Goal: Find specific page/section: Find specific page/section

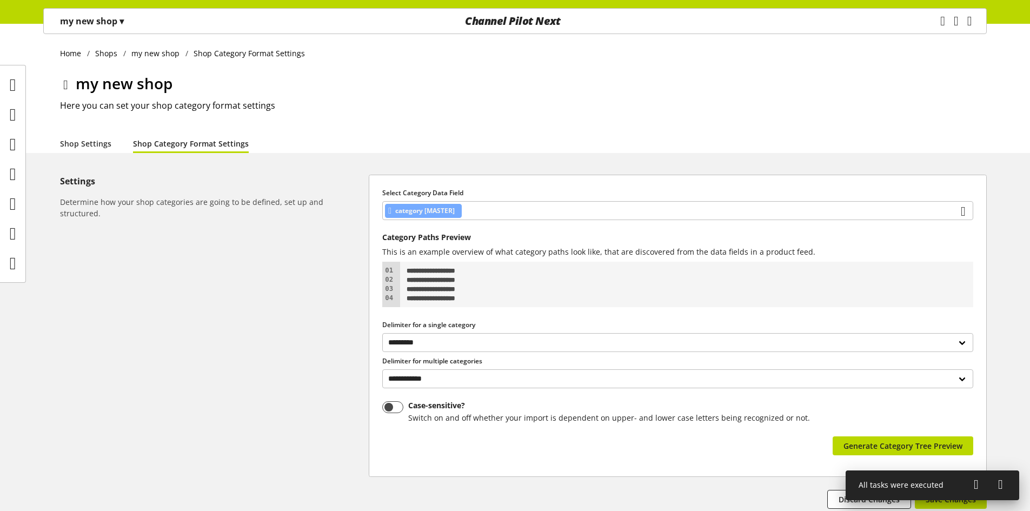
select select "*"
select select
click at [16, 231] on icon at bounding box center [13, 234] width 6 height 22
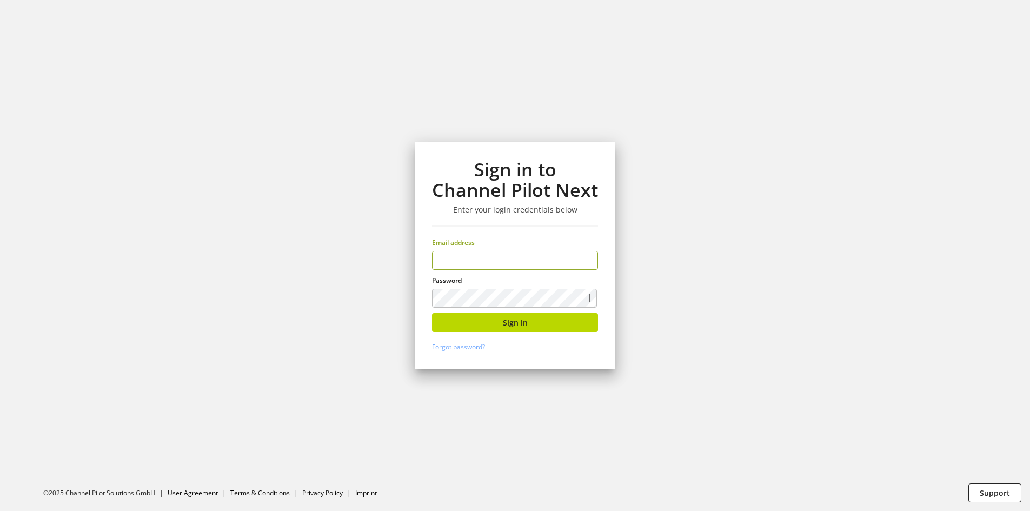
type input "**********"
click at [488, 311] on div "**********" at bounding box center [515, 256] width 201 height 228
click at [489, 318] on button "Sign in" at bounding box center [515, 322] width 166 height 19
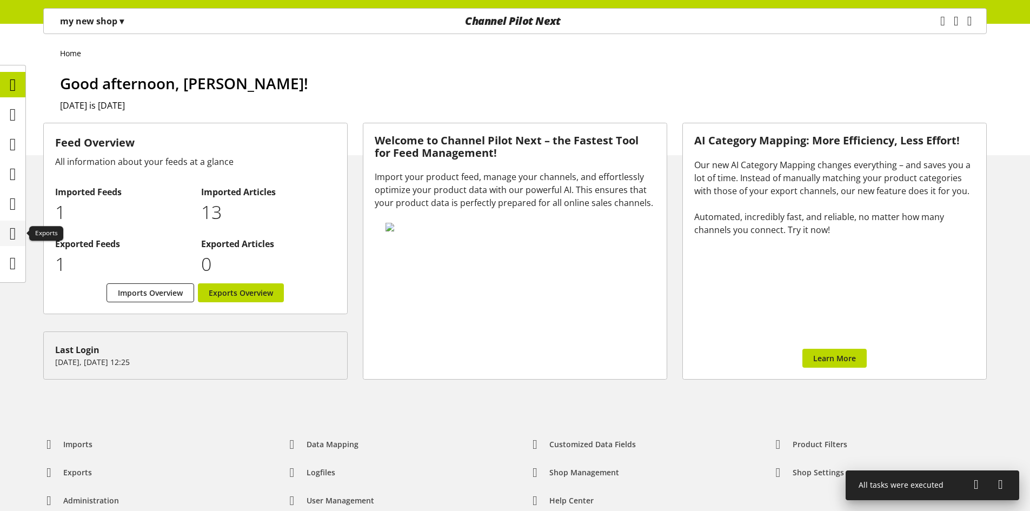
click at [12, 231] on icon at bounding box center [13, 234] width 6 height 22
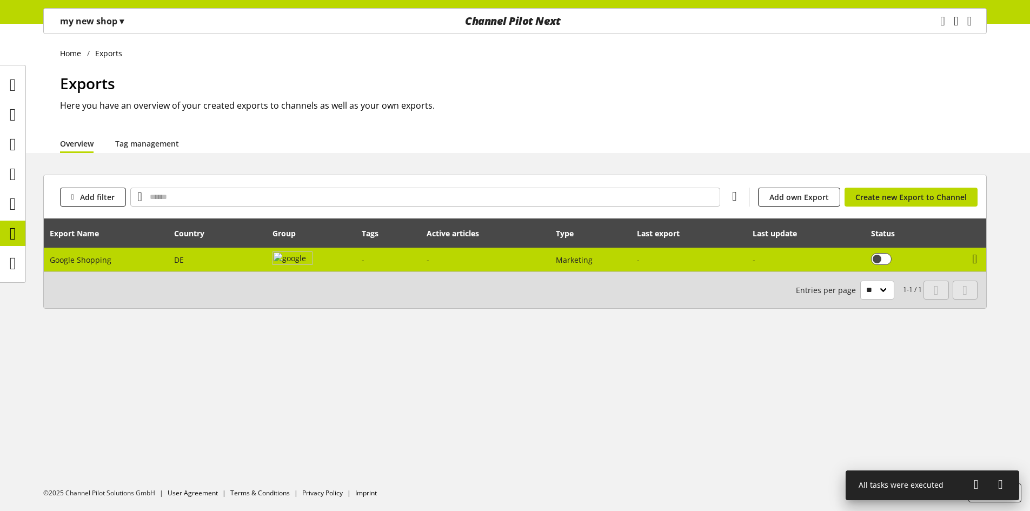
click at [123, 254] on td "Google Shopping" at bounding box center [106, 260] width 125 height 24
select select "********"
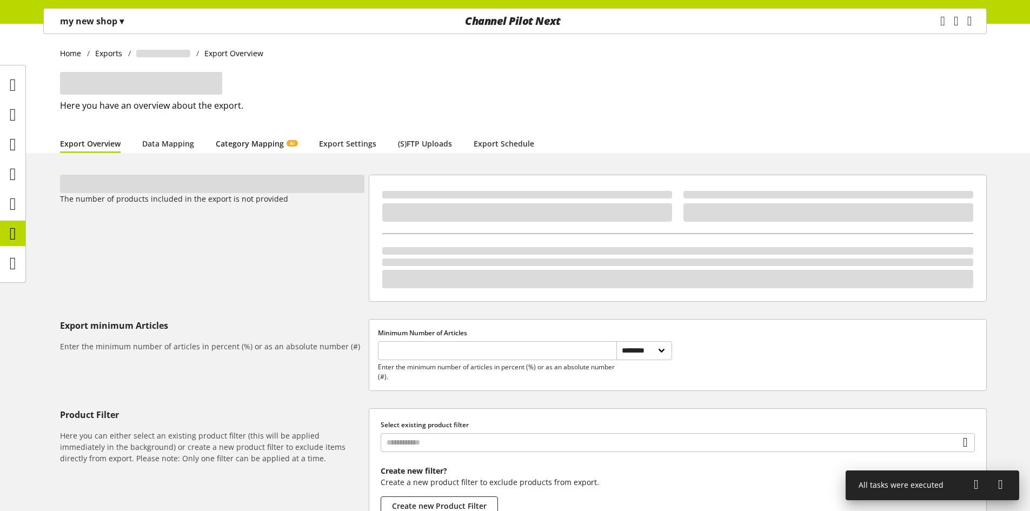
click at [241, 138] on link "Category Mapping AI" at bounding box center [257, 143] width 82 height 11
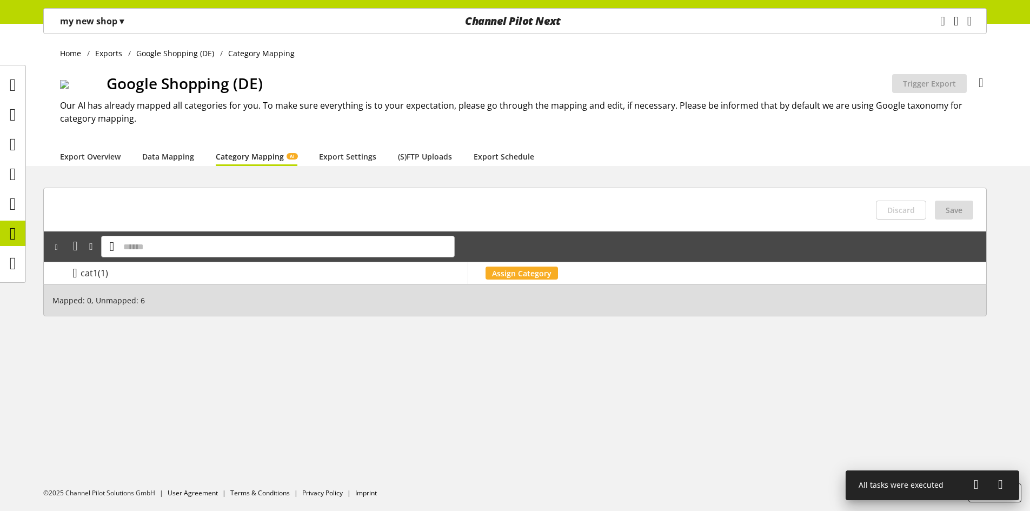
click at [74, 276] on icon at bounding box center [74, 272] width 5 height 19
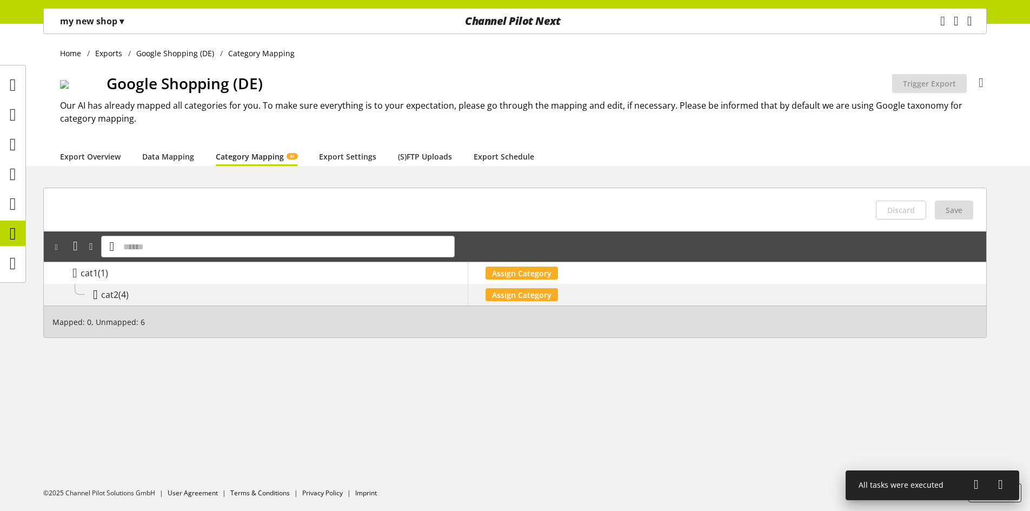
click at [95, 295] on icon at bounding box center [95, 294] width 5 height 19
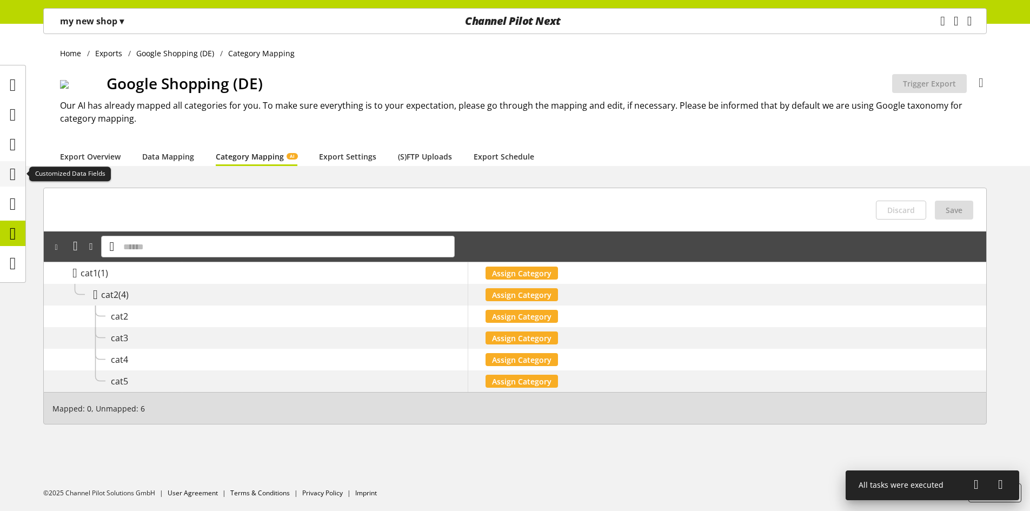
click at [16, 171] on icon at bounding box center [13, 174] width 6 height 22
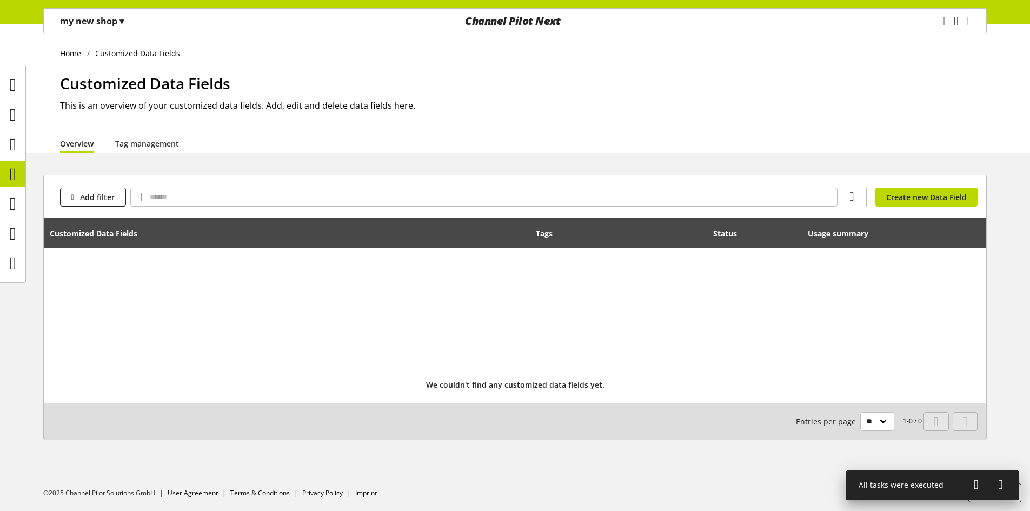
click at [81, 23] on p "my new shop ▾" at bounding box center [92, 21] width 64 height 13
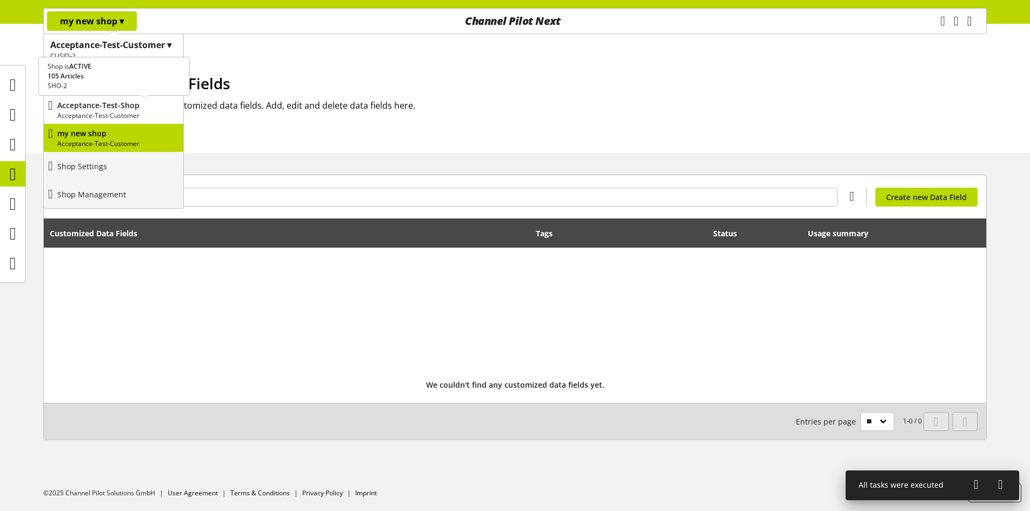
click at [120, 116] on p "Acceptance-Test-Customer" at bounding box center [118, 116] width 122 height 10
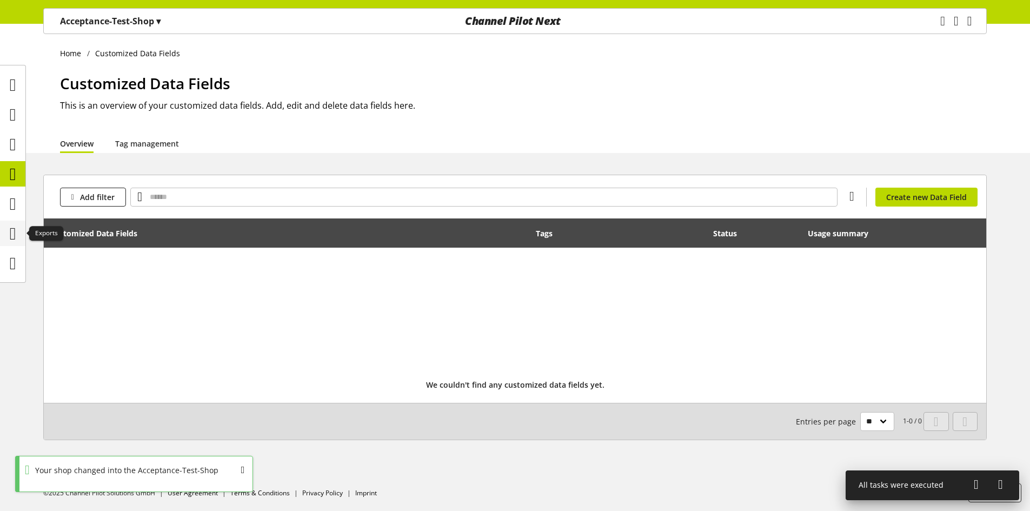
click at [16, 228] on icon at bounding box center [13, 234] width 6 height 22
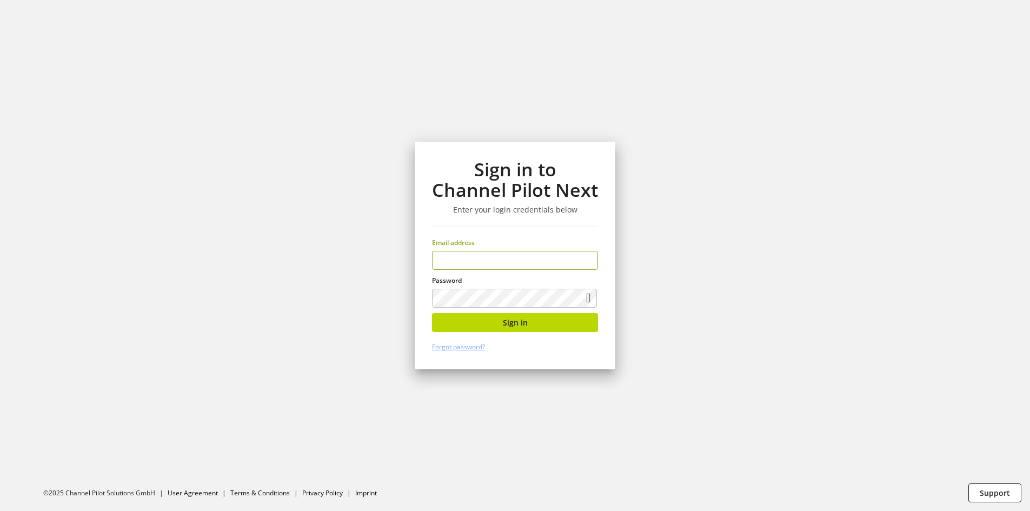
scroll to position [932, 0]
